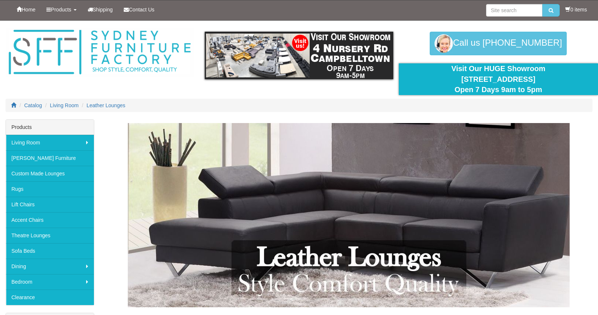
drag, startPoint x: 598, startPoint y: 15, endPoint x: 603, endPoint y: 30, distance: 15.6
click at [301, 103] on ol "Catalog Living Room Leather Lounges" at bounding box center [299, 105] width 587 height 13
click at [206, 101] on ol "Catalog Living Room Leather Lounges" at bounding box center [299, 105] width 587 height 13
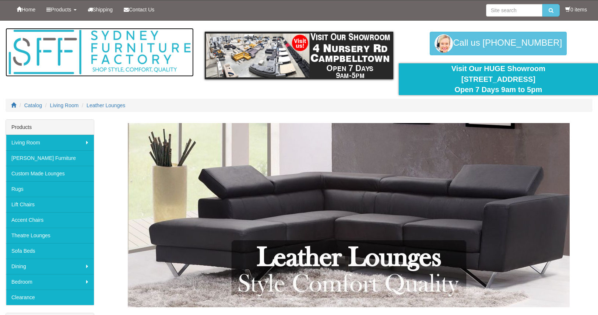
click at [40, 50] on img at bounding box center [100, 52] width 188 height 49
